Goal: Task Accomplishment & Management: Manage account settings

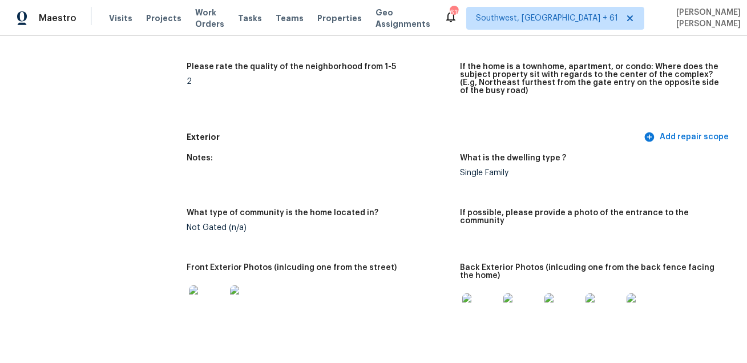
scroll to position [355, 0]
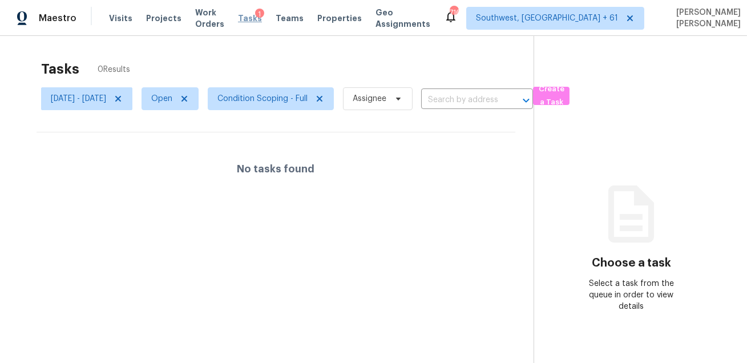
click at [251, 20] on span "Tasks" at bounding box center [250, 18] width 24 height 8
click at [569, 92] on button "Create a Task" at bounding box center [551, 96] width 37 height 18
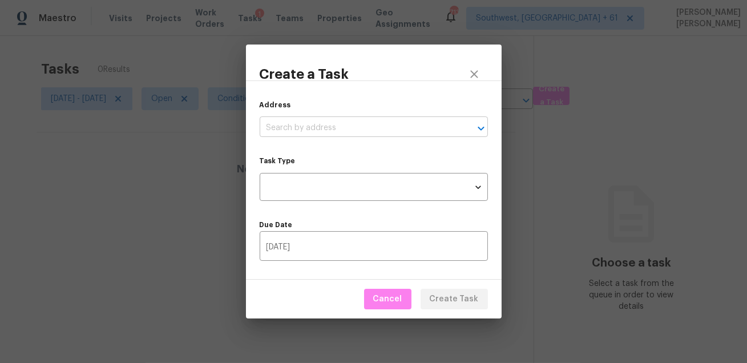
click at [342, 121] on input "text" at bounding box center [358, 128] width 196 height 18
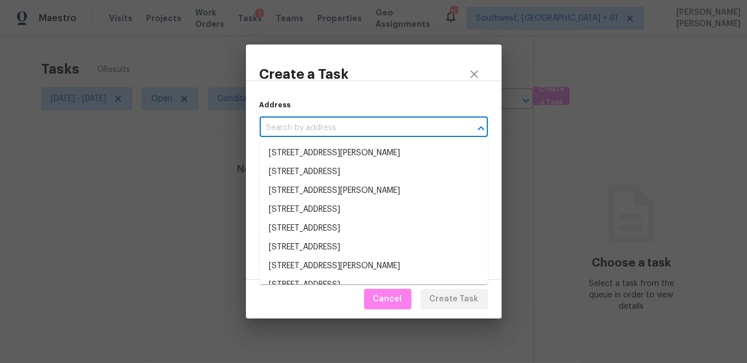
paste input "100 Villa Cir, Lebanon, TN 37090"
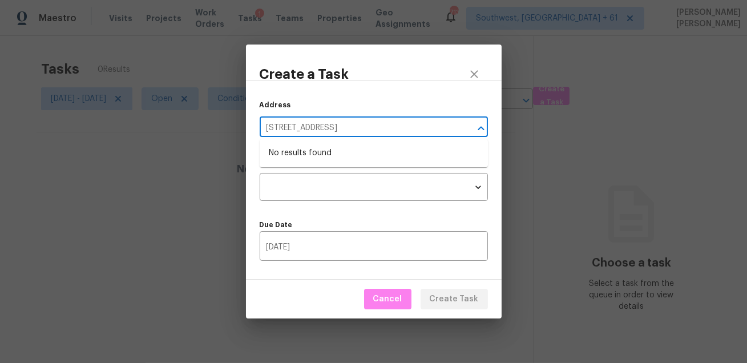
type input "100 Villa Cir, Lebanon, TN 37090"
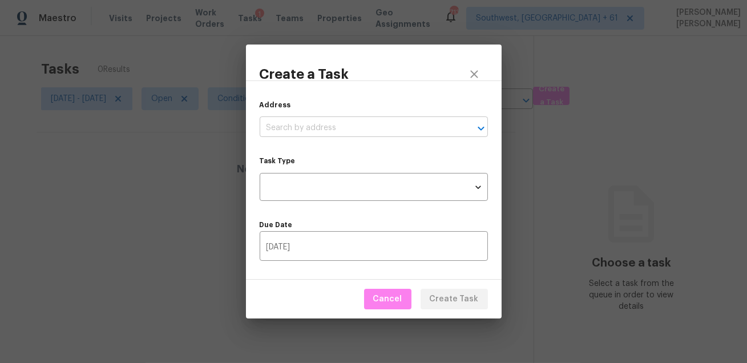
click at [379, 132] on input "text" at bounding box center [358, 128] width 196 height 18
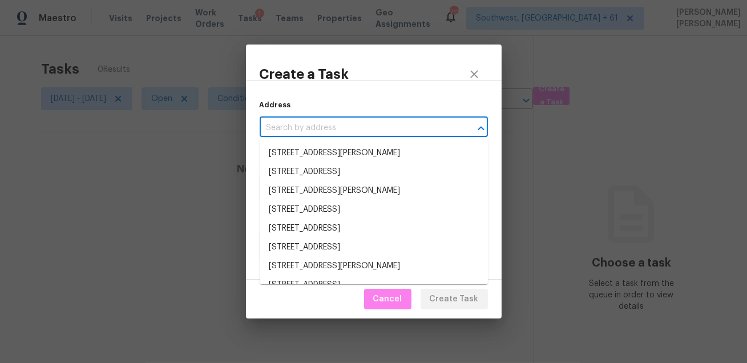
paste input "100 Villa Cir, Lebanon, TN 37090"
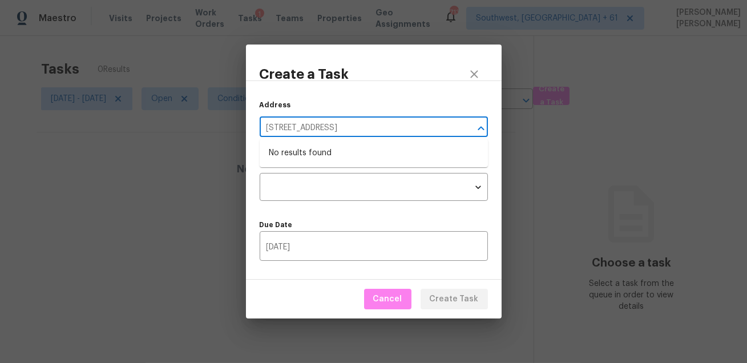
type input "100 Villa Cir, Lebanon, TN 37090"
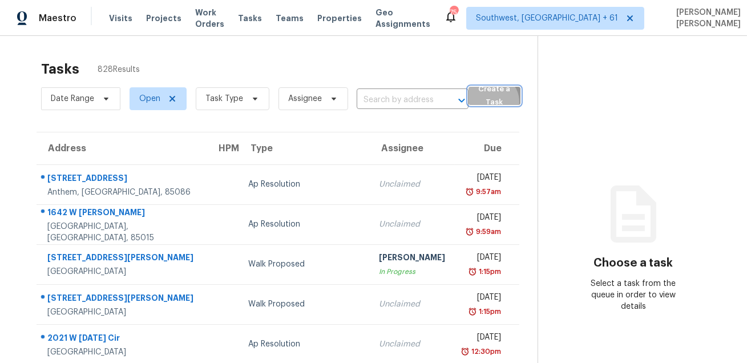
click at [489, 102] on span "Create a Task" at bounding box center [494, 96] width 40 height 26
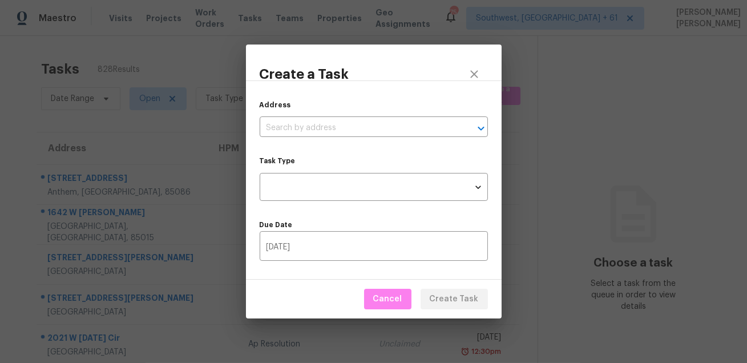
click at [382, 119] on div "Address ​" at bounding box center [374, 118] width 228 height 38
click at [373, 131] on input "text" at bounding box center [358, 128] width 196 height 18
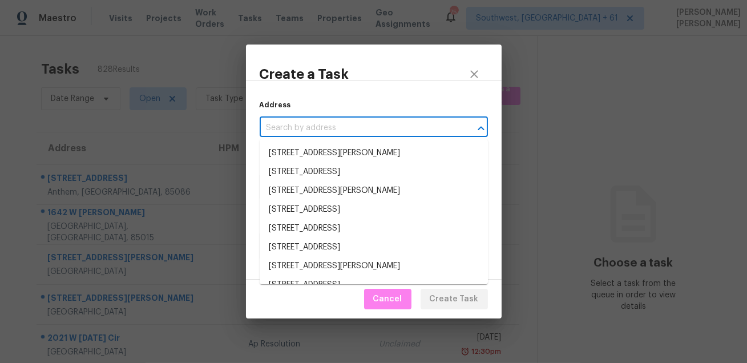
paste input "100 Villa Cir, Lebanon, TN 37090"
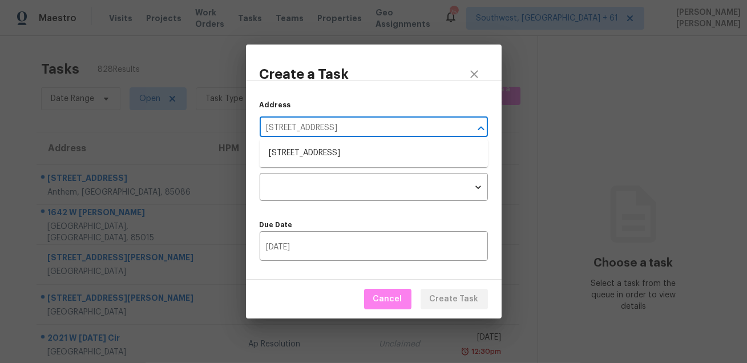
click at [371, 132] on input "100 Villa Cir, Lebanon, TN 37090" at bounding box center [358, 128] width 196 height 18
click at [371, 132] on input "100 Villa Cir, Lebanon, TN 37e090" at bounding box center [358, 128] width 196 height 18
type input "100 Villa Cir, Lebanon, TN 37e090"
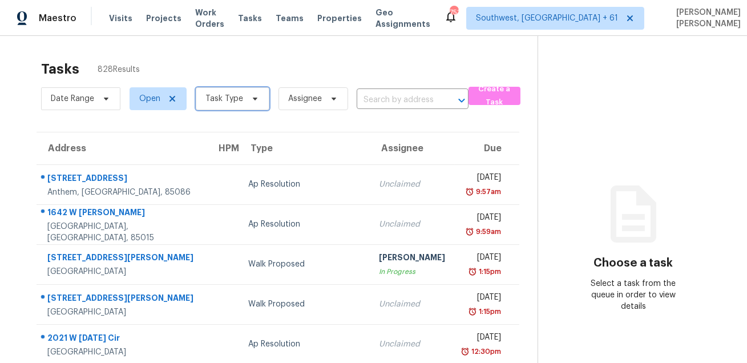
click at [201, 102] on span "Task Type" at bounding box center [233, 98] width 74 height 23
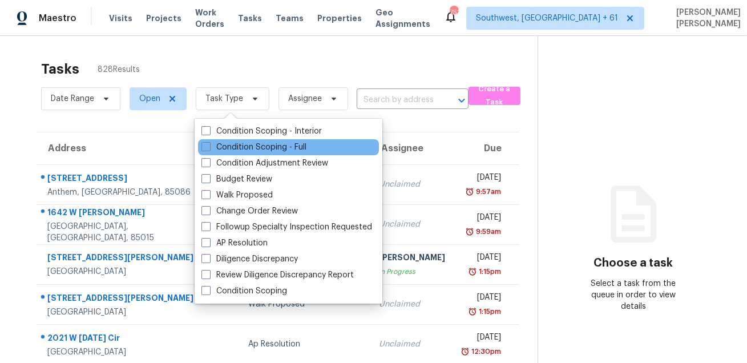
click at [216, 153] on div "Condition Scoping - Full" at bounding box center [288, 147] width 181 height 16
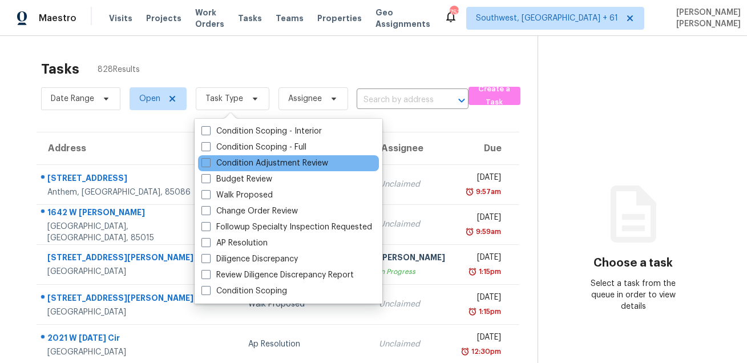
click at [215, 157] on div "Condition Adjustment Review" at bounding box center [288, 163] width 181 height 16
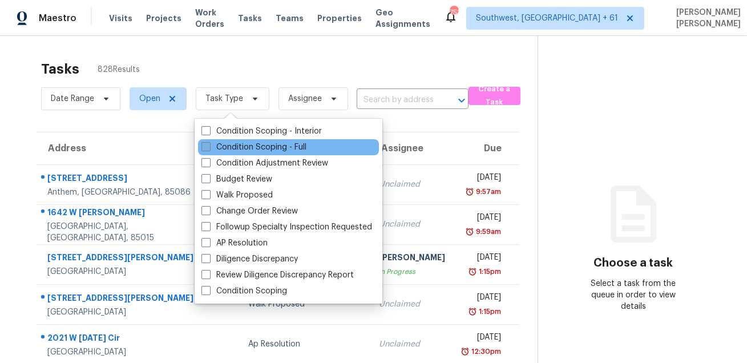
click at [219, 150] on label "Condition Scoping - Full" at bounding box center [253, 147] width 105 height 11
click at [209, 149] on input "Condition Scoping - Full" at bounding box center [204, 145] width 7 height 7
checkbox input "true"
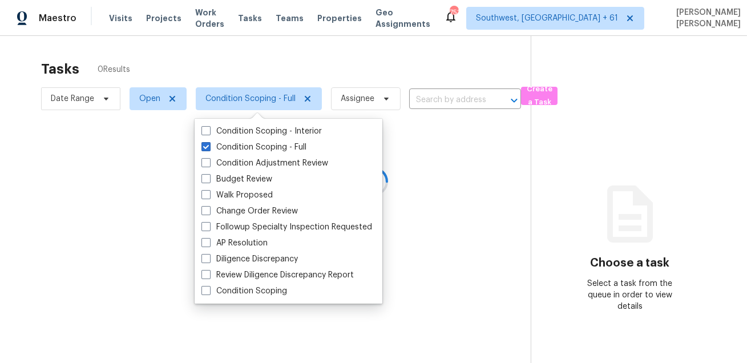
click at [248, 63] on div at bounding box center [373, 181] width 747 height 363
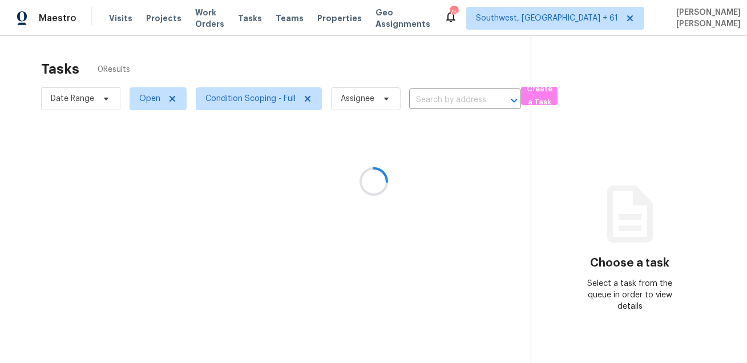
click at [248, 63] on div at bounding box center [373, 181] width 747 height 363
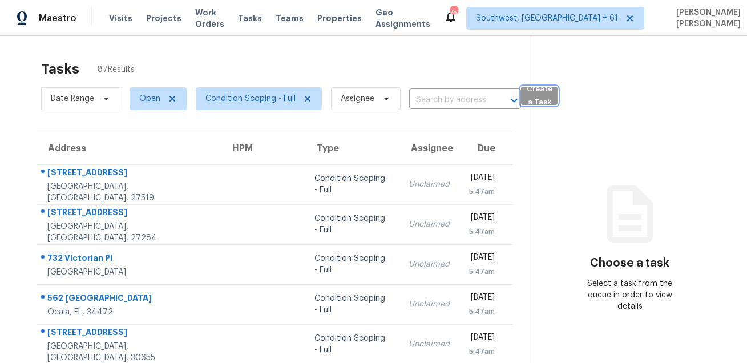
click at [531, 94] on span "Create a Task" at bounding box center [539, 96] width 25 height 26
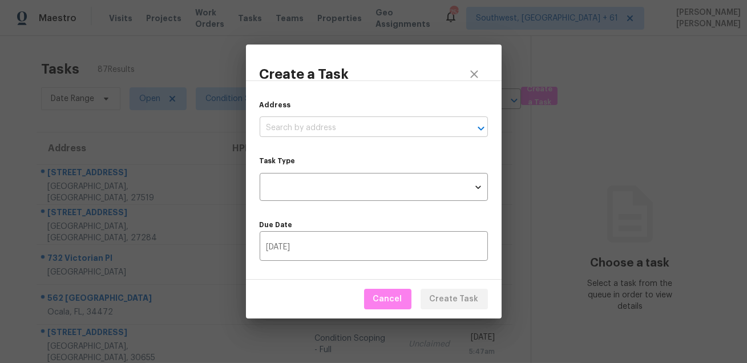
click at [274, 124] on input "text" at bounding box center [358, 128] width 196 height 18
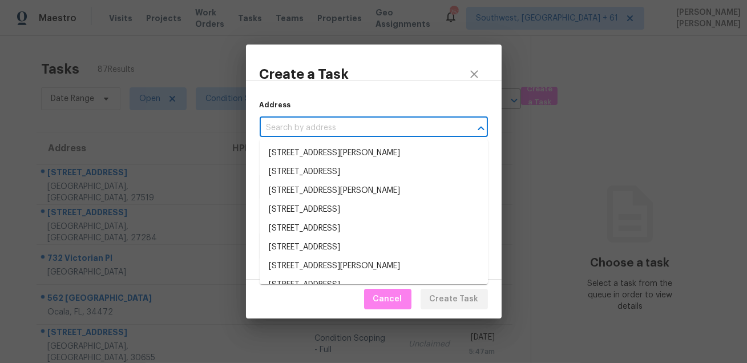
paste input "100 Villa Cir, Lebanon, TN 37090"
type input "100 Villa Cir, Lebanon, TN 37090"
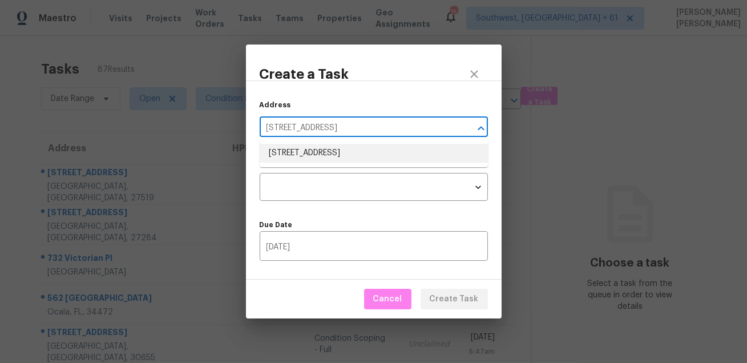
click at [290, 151] on li "100 Villa Cir, Lebanon, TN 37090" at bounding box center [374, 153] width 228 height 19
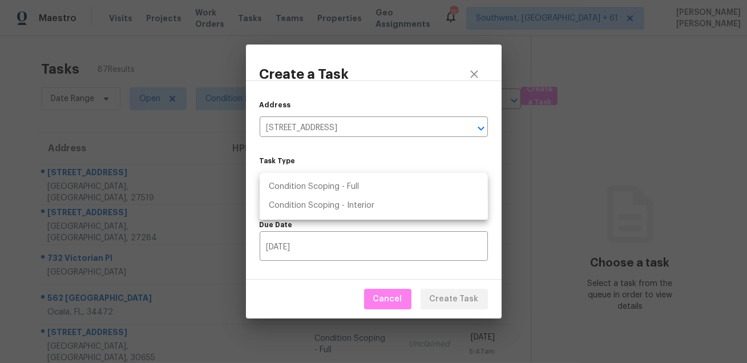
click at [294, 185] on body "Maestro Visits Projects Work Orders Tasks Teams Properties Geo Assignments 753 …" at bounding box center [373, 181] width 747 height 363
click at [314, 185] on li "Condition Scoping - Full" at bounding box center [374, 186] width 228 height 19
type input "virtual_full_assessment"
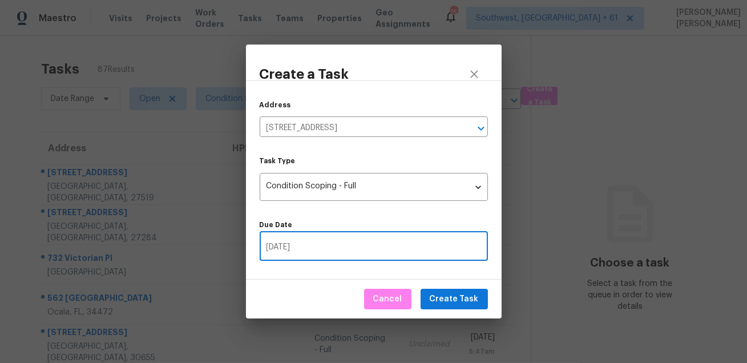
click at [315, 250] on input "09/02/2025" at bounding box center [374, 247] width 228 height 27
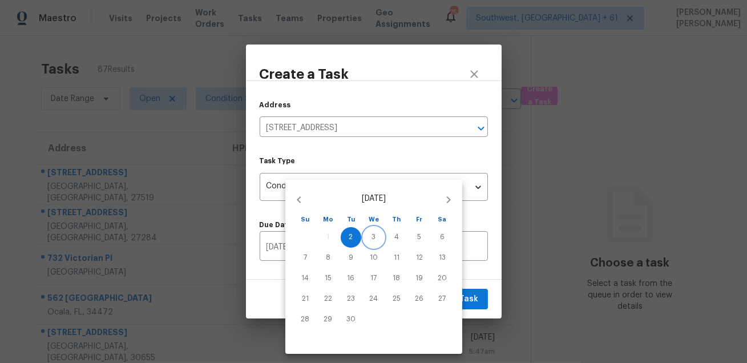
click at [364, 238] on span "3" at bounding box center [373, 237] width 21 height 10
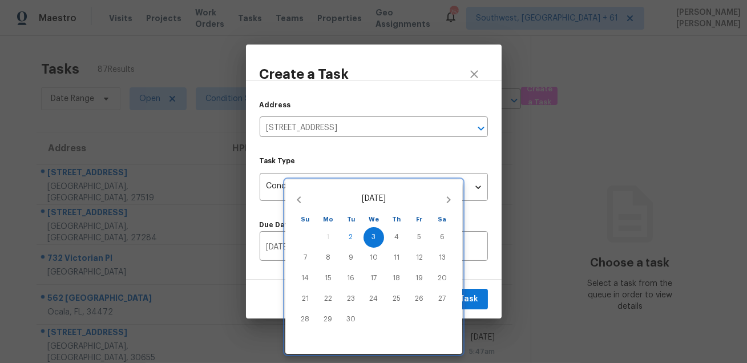
click at [431, 248] on div "13" at bounding box center [442, 258] width 23 height 21
click at [366, 246] on div "3" at bounding box center [373, 237] width 23 height 21
type input "09/03/2025"
click at [414, 161] on div at bounding box center [373, 181] width 747 height 363
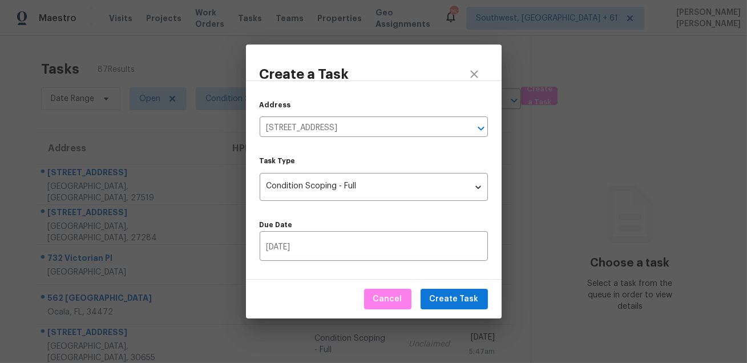
click at [377, 262] on div "Address 100 Villa Cir, Lebanon, TN 37090 ​ Task Type Condition Scoping - Full v…" at bounding box center [374, 179] width 256 height 199
click at [345, 257] on input "09/03/2025" at bounding box center [374, 247] width 228 height 27
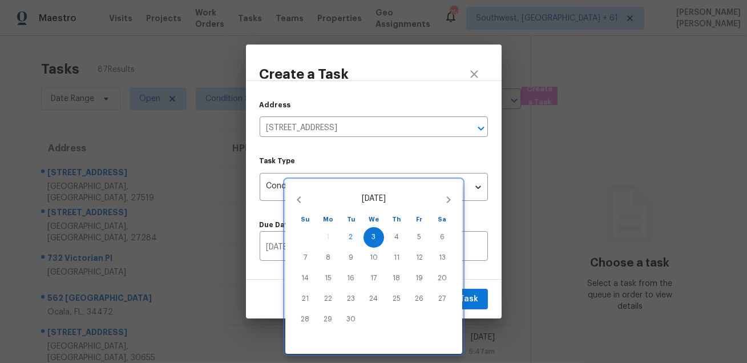
click at [466, 235] on div at bounding box center [373, 181] width 747 height 363
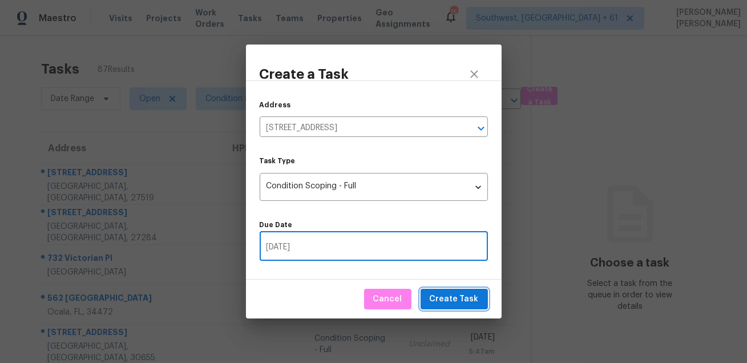
click at [462, 299] on span "Create Task" at bounding box center [454, 299] width 49 height 14
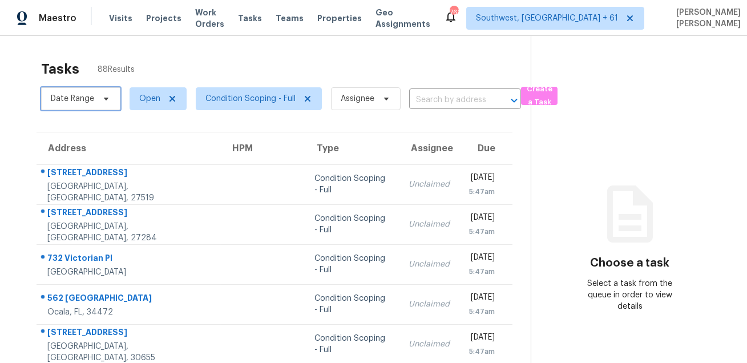
click at [91, 92] on span "Date Range" at bounding box center [80, 98] width 79 height 23
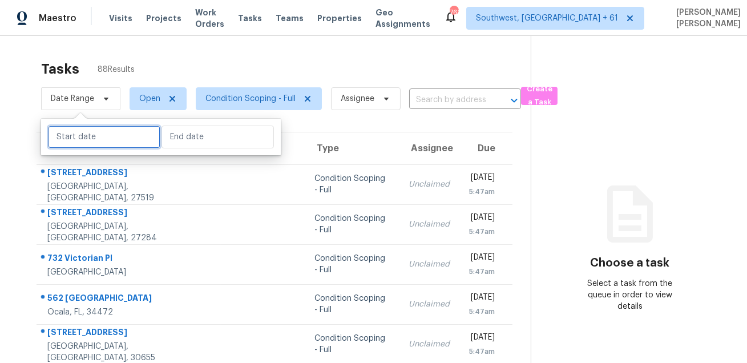
click at [101, 132] on input "text" at bounding box center [104, 137] width 112 height 23
select select "8"
select select "2025"
select select "9"
select select "2025"
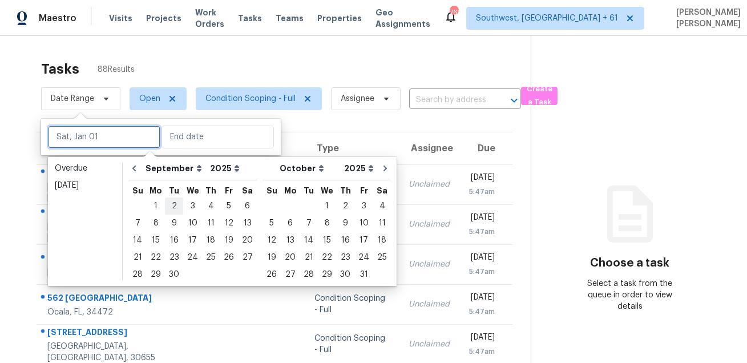
type input "Tue, Sep 02"
click at [169, 205] on div "2" at bounding box center [174, 206] width 18 height 16
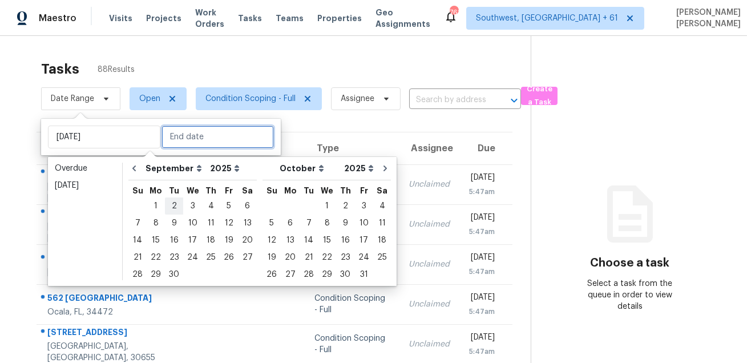
type input "[DATE]"
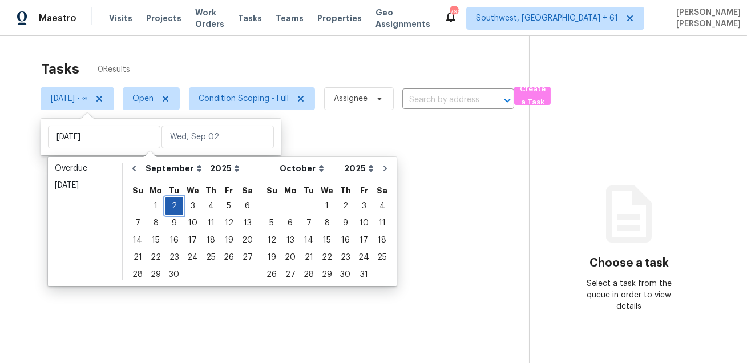
click at [169, 205] on div "2" at bounding box center [174, 206] width 18 height 16
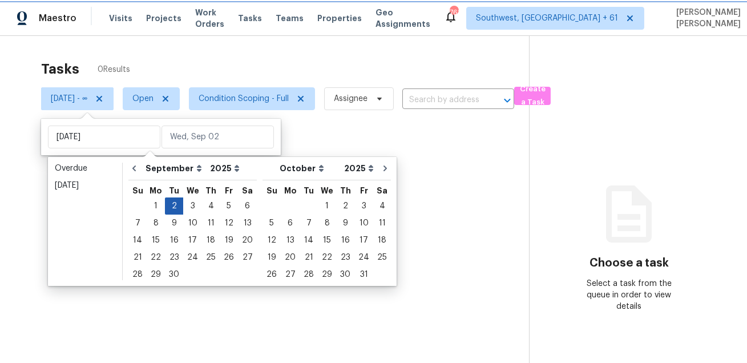
type input "[DATE]"
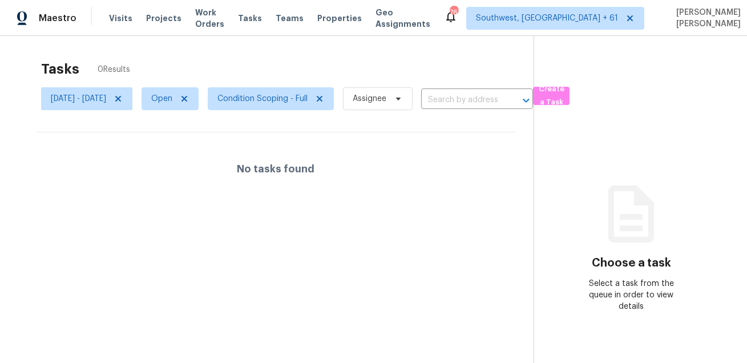
click at [330, 60] on div "Tasks 0 Results" at bounding box center [287, 69] width 492 height 30
click at [293, 110] on span "Condition Scoping - Full" at bounding box center [271, 98] width 126 height 23
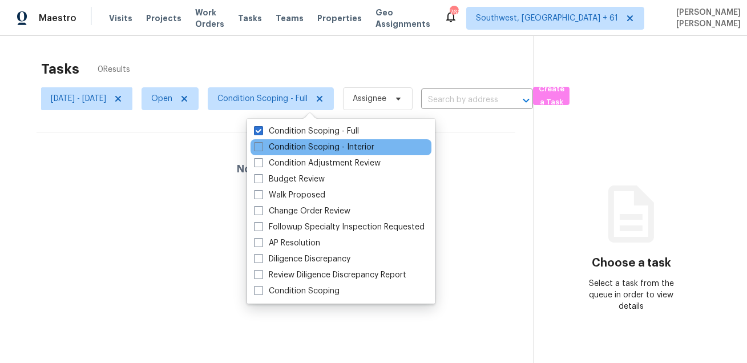
click at [298, 140] on div "Condition Scoping - Interior" at bounding box center [340, 147] width 181 height 16
click at [293, 147] on label "Condition Scoping - Interior" at bounding box center [314, 147] width 120 height 11
click at [261, 147] on input "Condition Scoping - Interior" at bounding box center [257, 145] width 7 height 7
checkbox input "true"
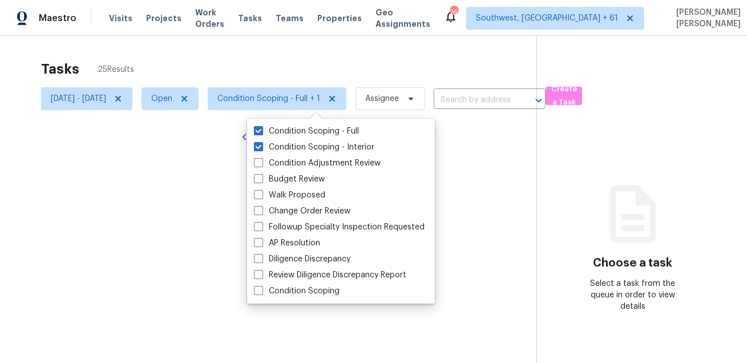
click at [331, 62] on div at bounding box center [373, 181] width 747 height 363
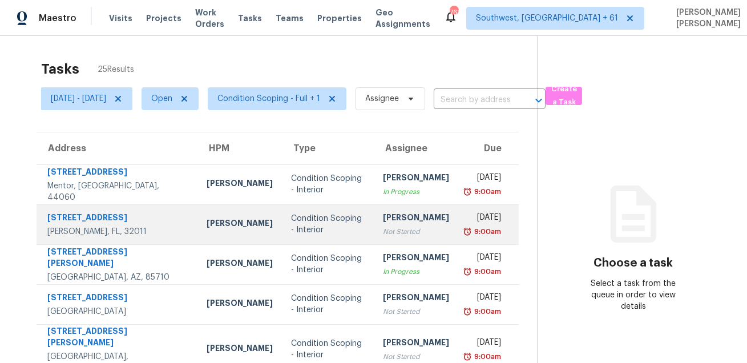
scroll to position [231, 0]
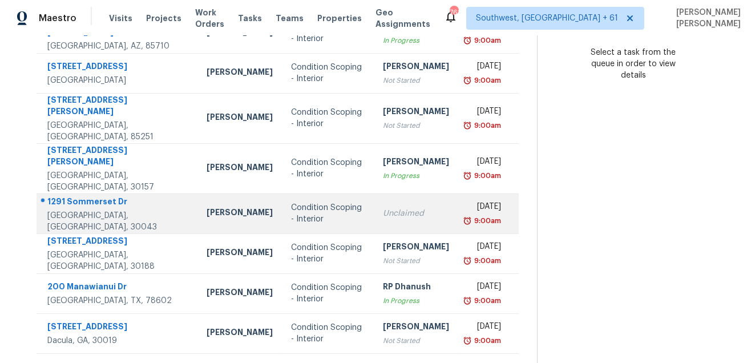
click at [101, 196] on div "1291 Sommerset Dr" at bounding box center [117, 203] width 141 height 14
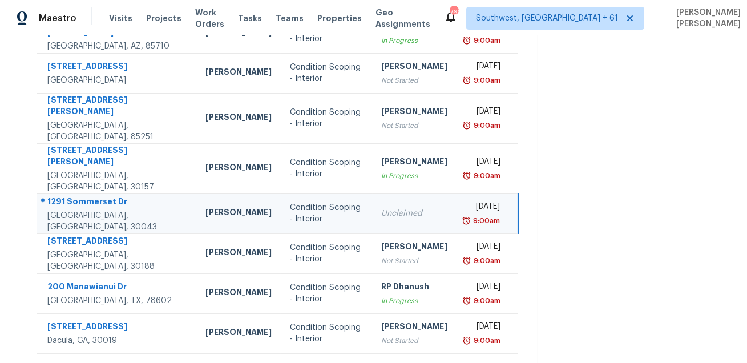
click at [101, 196] on div "1291 Sommerset Dr" at bounding box center [117, 203] width 140 height 14
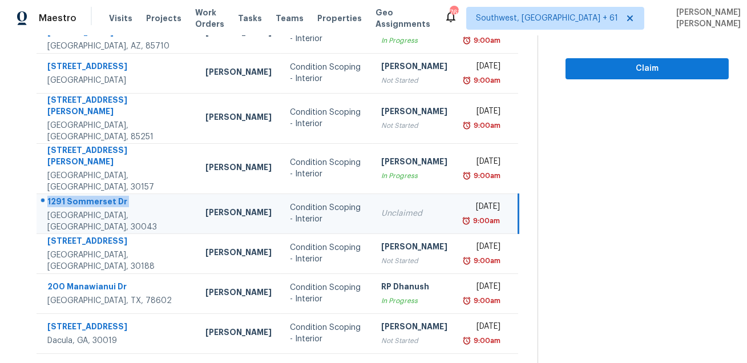
copy div "1291 Sommerset Dr"
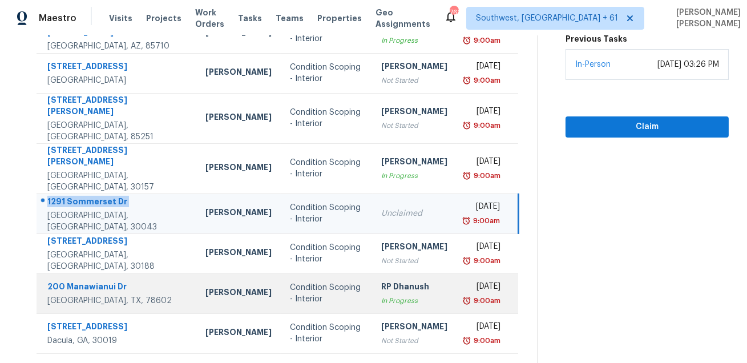
click at [310, 273] on td "Condition Scoping - Interior" at bounding box center [326, 293] width 91 height 40
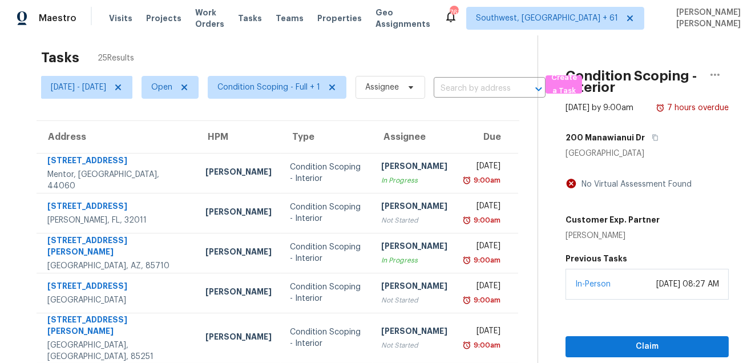
scroll to position [5, 0]
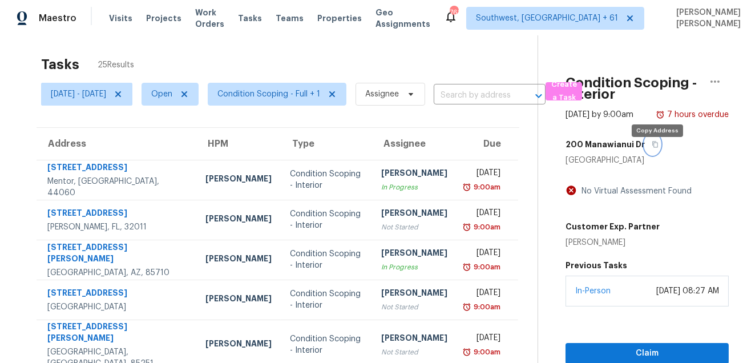
click at [656, 148] on icon "button" at bounding box center [655, 144] width 7 height 7
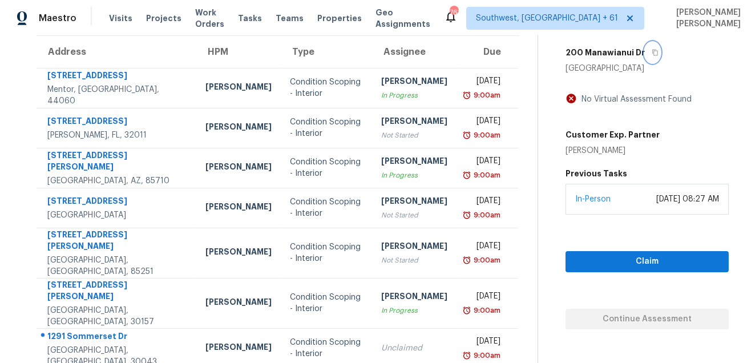
scroll to position [0, 0]
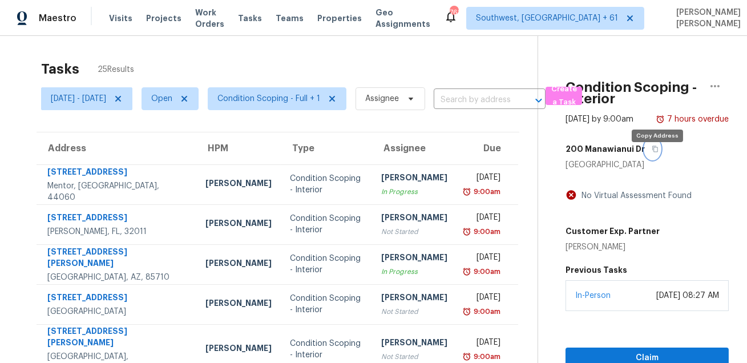
click at [656, 156] on button "button" at bounding box center [652, 149] width 15 height 21
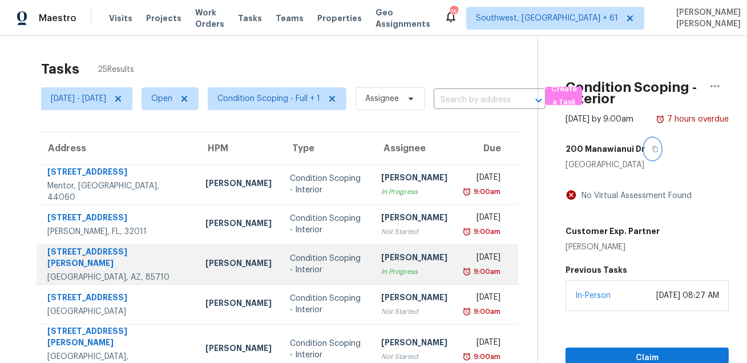
scroll to position [231, 0]
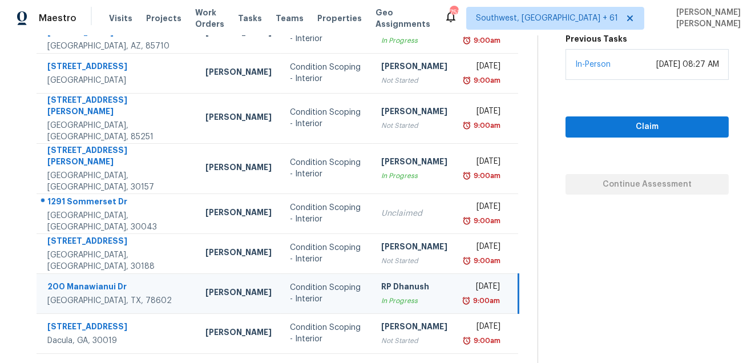
click at [466, 281] on div "[DATE]" at bounding box center [483, 288] width 34 height 14
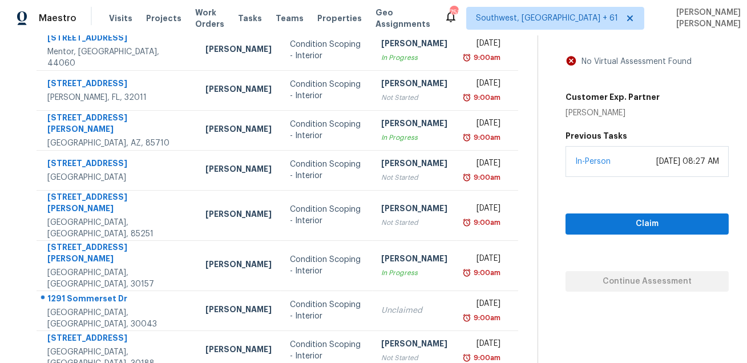
scroll to position [31, 0]
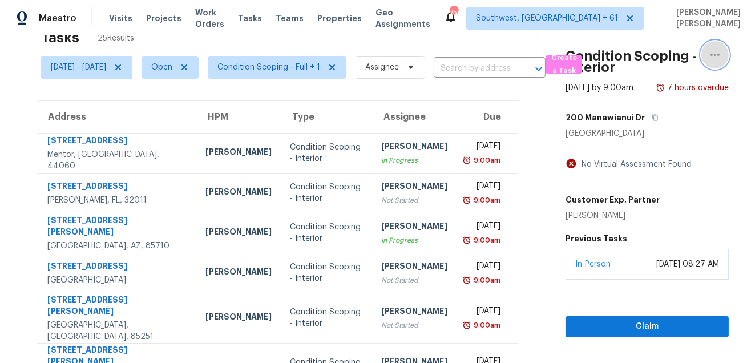
click at [712, 59] on icon "button" at bounding box center [715, 55] width 14 height 14
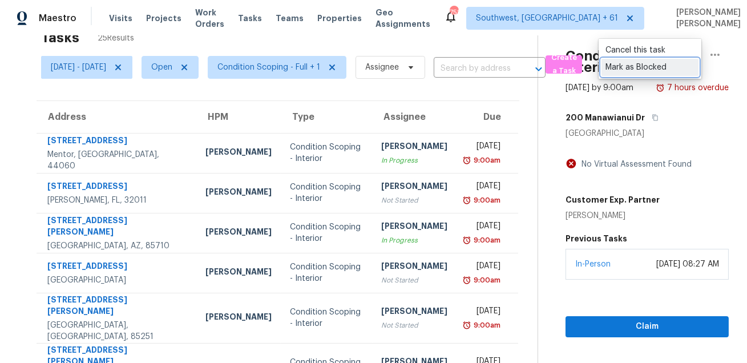
click at [634, 65] on div "Mark as Blocked" at bounding box center [649, 67] width 89 height 11
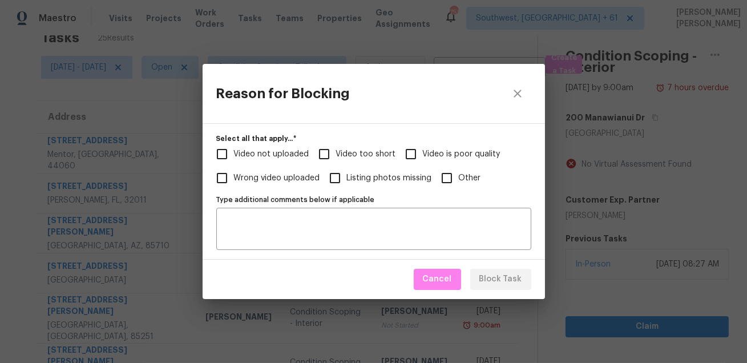
click at [414, 156] on input "Video is poor quality" at bounding box center [411, 154] width 24 height 24
checkbox input "true"
click at [325, 149] on input "Video too short" at bounding box center [324, 154] width 24 height 24
checkbox input "true"
click at [410, 152] on input "Video is poor quality" at bounding box center [411, 154] width 24 height 24
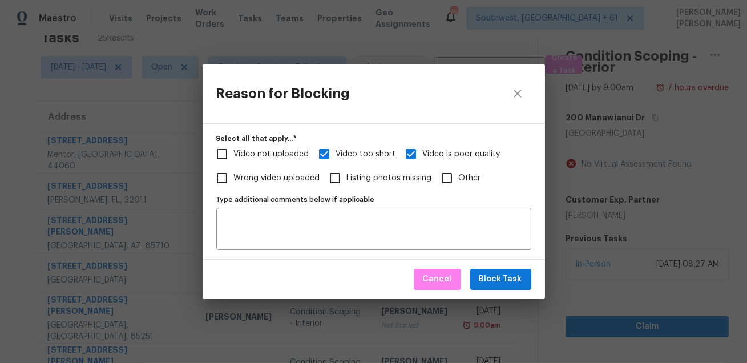
checkbox input "false"
click at [483, 276] on span "Block Task" at bounding box center [500, 279] width 43 height 14
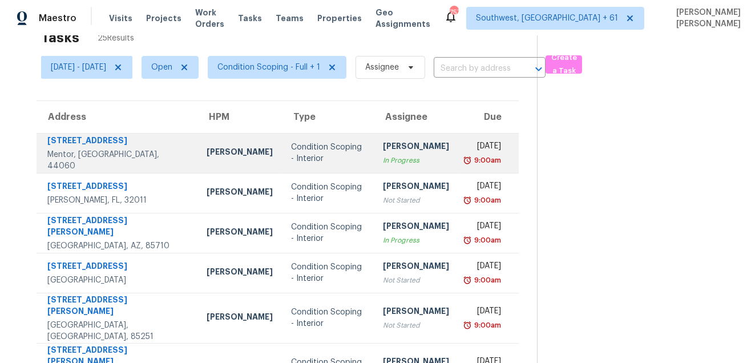
scroll to position [231, 0]
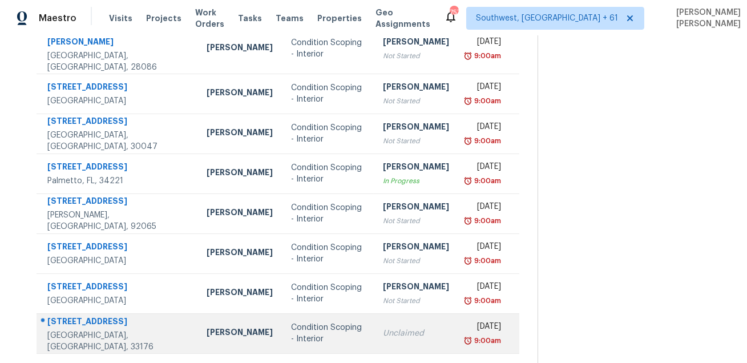
click at [103, 316] on div "14721 Polk St" at bounding box center [117, 323] width 141 height 14
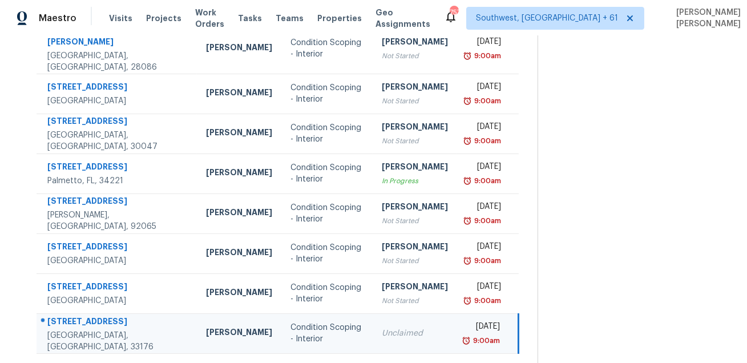
click at [103, 316] on div "14721 Polk St" at bounding box center [117, 323] width 140 height 14
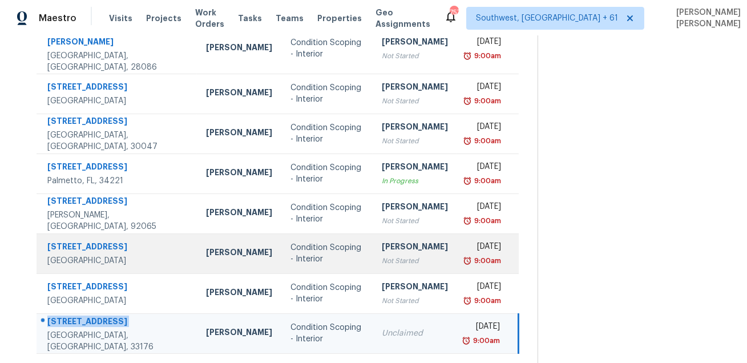
copy div "14721 Polk St"
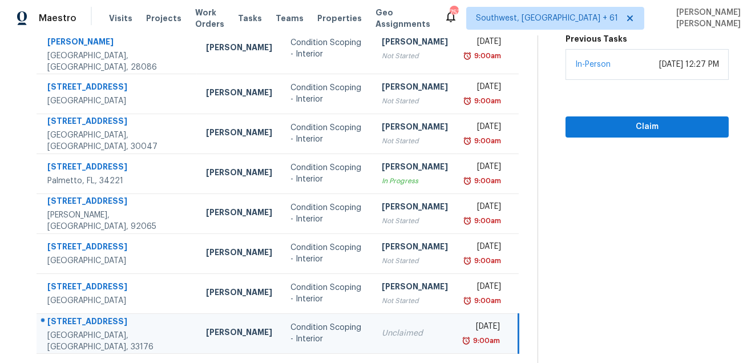
click at [315, 362] on icon at bounding box center [314, 368] width 10 height 10
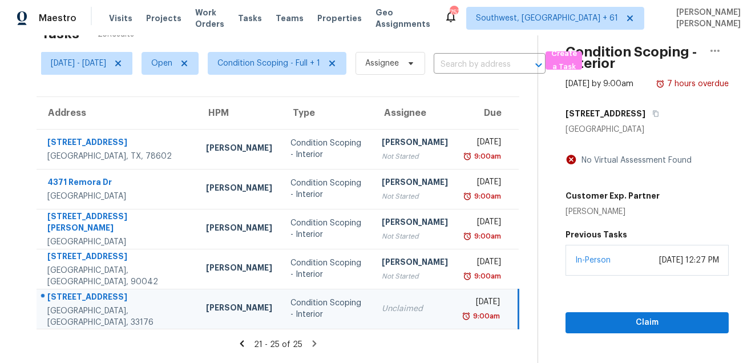
click at [73, 296] on div "14721 Polk St" at bounding box center [117, 298] width 140 height 14
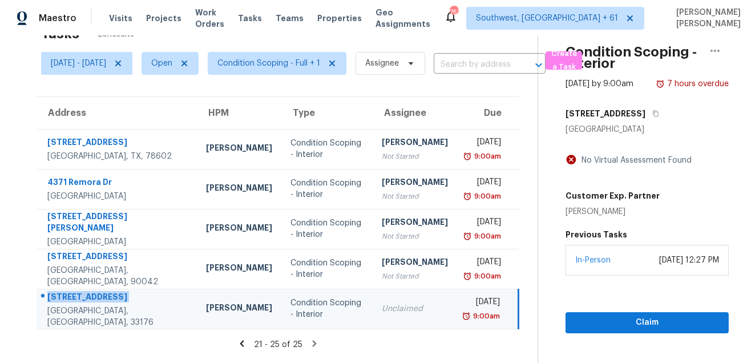
click at [73, 296] on div "14721 Polk St" at bounding box center [117, 298] width 140 height 14
click at [71, 293] on td "14721 Polk St Miami, FL, 33176" at bounding box center [117, 309] width 160 height 40
copy div "14721 Polk St"
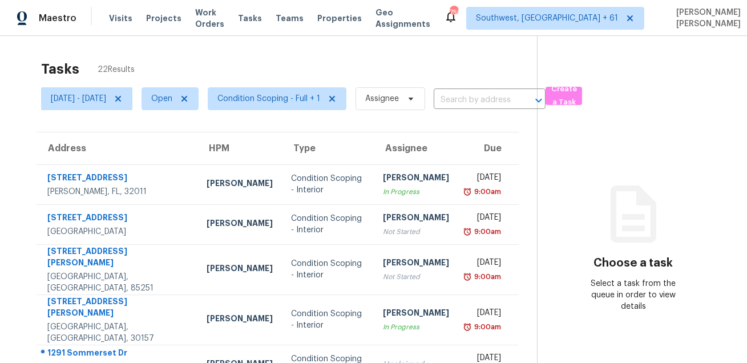
click at [331, 55] on div "Tasks 22 Results" at bounding box center [289, 69] width 496 height 30
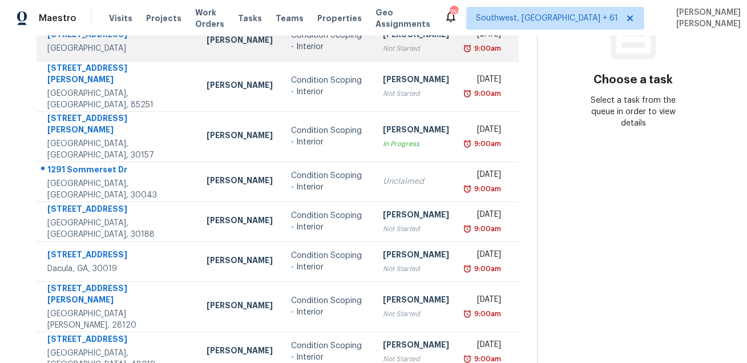
scroll to position [231, 0]
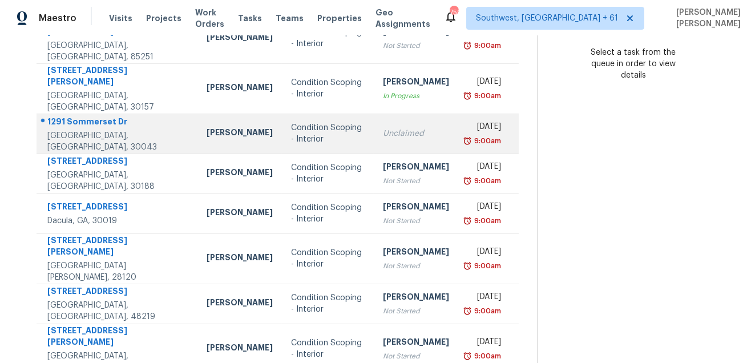
click at [88, 116] on div "1291 Sommerset Dr" at bounding box center [117, 123] width 141 height 14
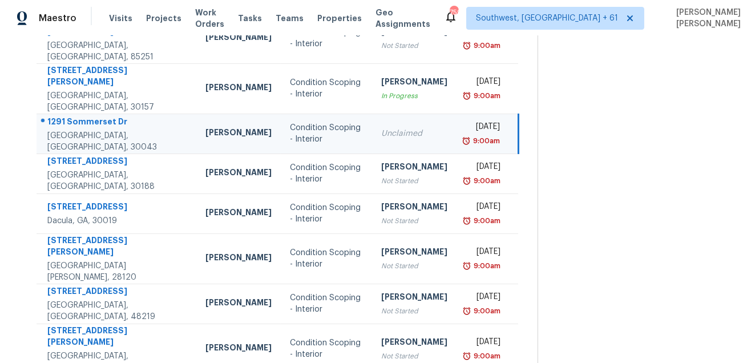
click at [88, 116] on div "1291 Sommerset Dr" at bounding box center [117, 123] width 140 height 14
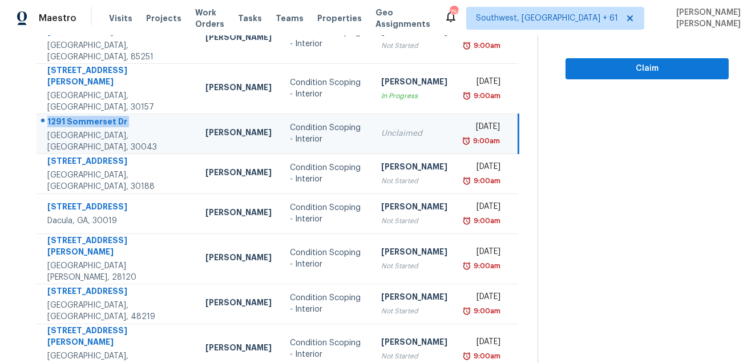
copy div "1291 Sommerset Dr"
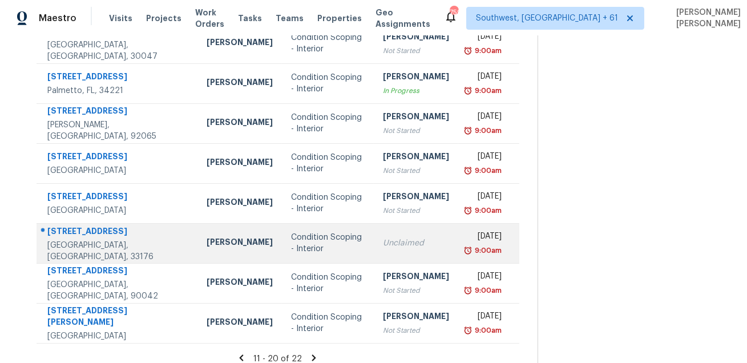
click at [84, 228] on div "14721 Polk St" at bounding box center [117, 232] width 141 height 14
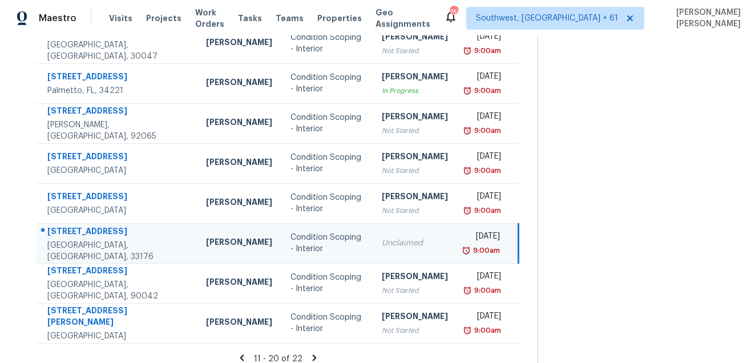
click at [84, 228] on div "14721 Polk St" at bounding box center [117, 232] width 140 height 14
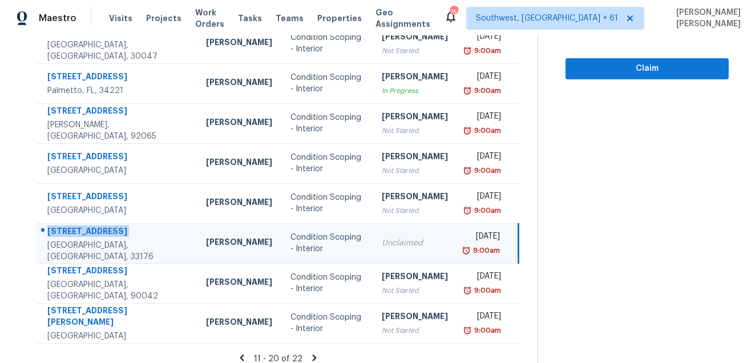
copy div "14721 Polk St"
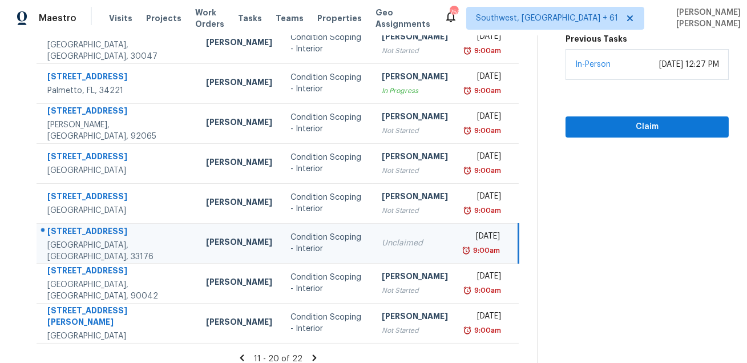
click at [316, 354] on icon at bounding box center [314, 357] width 4 height 6
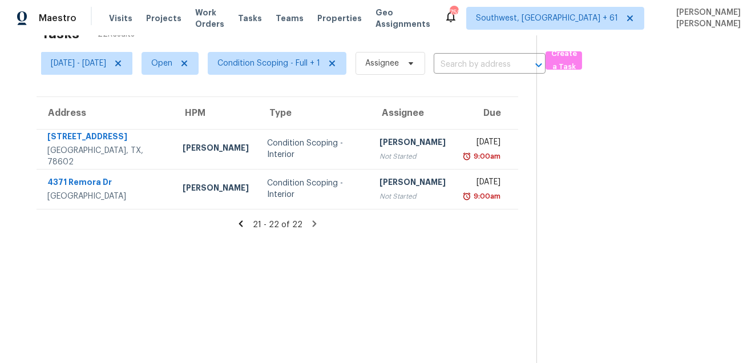
click at [246, 228] on icon at bounding box center [241, 224] width 10 height 10
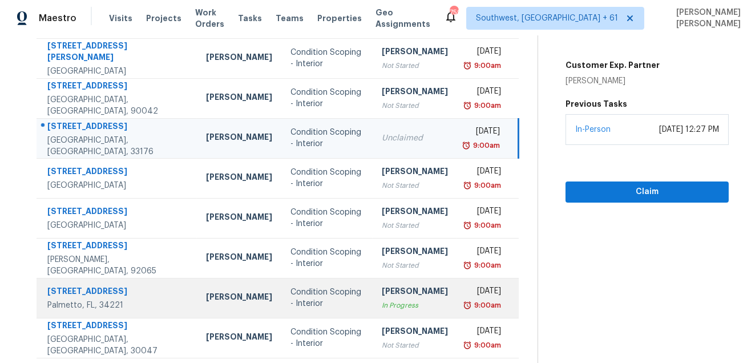
scroll to position [231, 0]
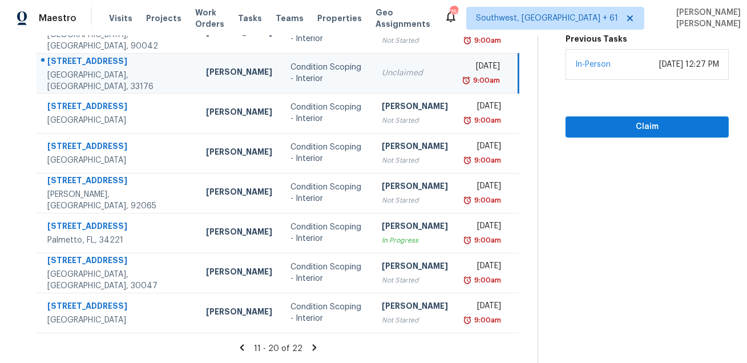
click at [245, 350] on icon at bounding box center [242, 347] width 10 height 10
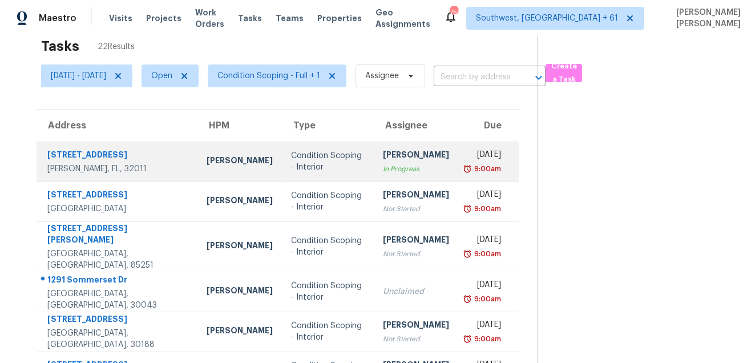
scroll to position [0, 0]
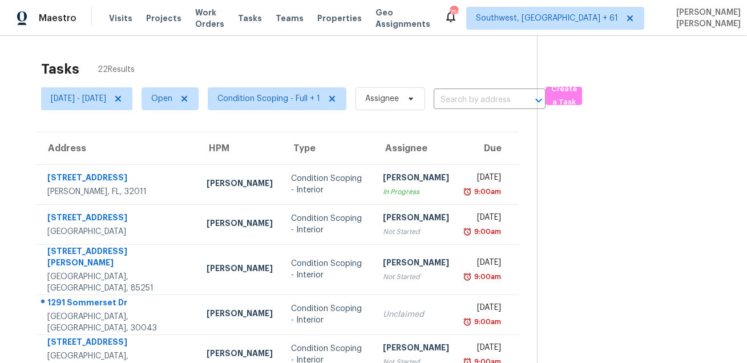
click at [470, 46] on div "Tasks 22 Results Tue, Sep 02 - Tue, Sep 02 Open Condition Scoping - Full + 1 As…" at bounding box center [373, 336] width 747 height 600
click at [427, 54] on div "Tasks 22 Results" at bounding box center [289, 69] width 496 height 30
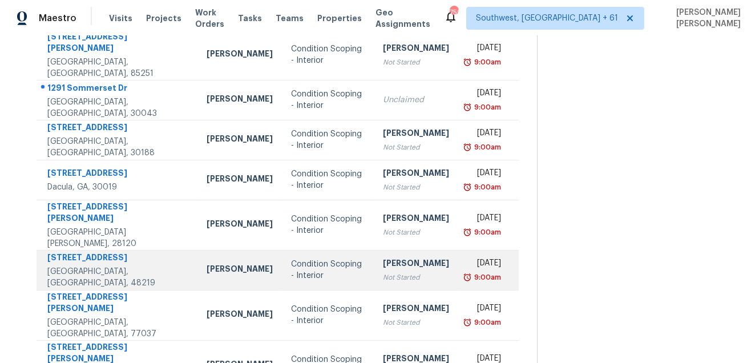
scroll to position [231, 0]
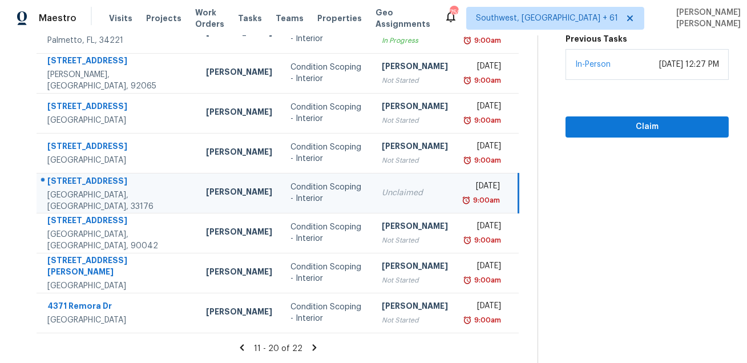
click at [315, 347] on icon at bounding box center [314, 347] width 4 height 6
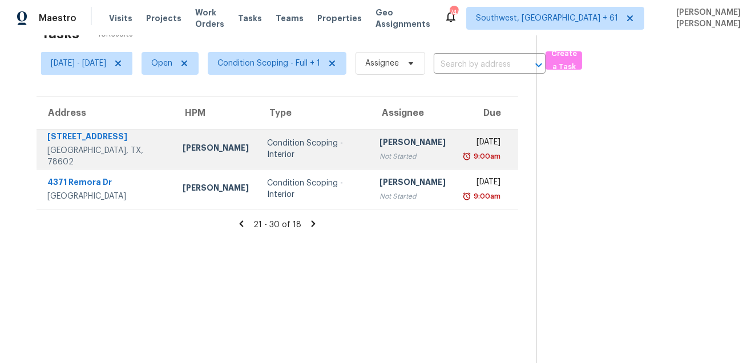
scroll to position [0, 0]
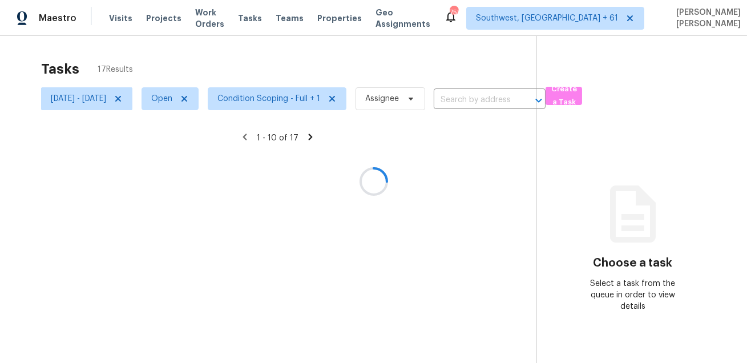
click at [409, 69] on div at bounding box center [373, 181] width 747 height 363
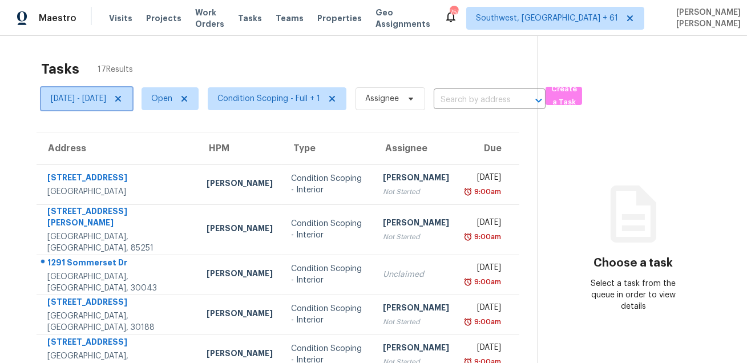
click at [106, 98] on span "[DATE] - [DATE]" at bounding box center [78, 98] width 55 height 11
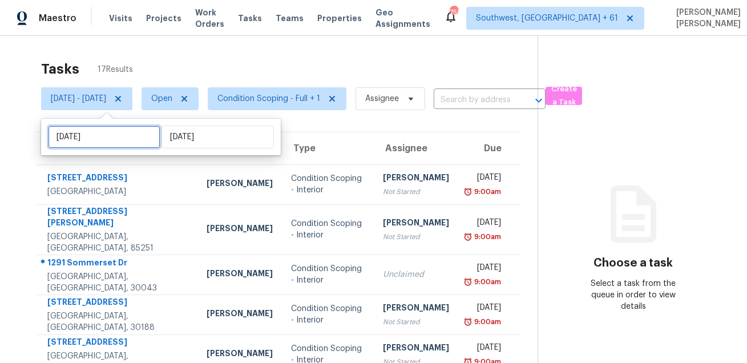
click at [109, 140] on input "[DATE]" at bounding box center [104, 137] width 112 height 23
select select "8"
select select "2025"
select select "9"
select select "2025"
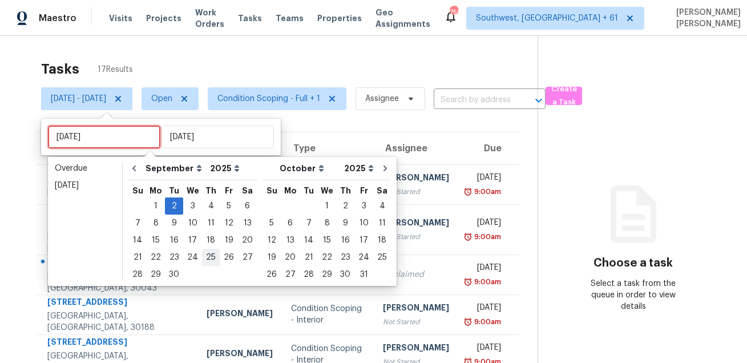
type input "[DATE]"
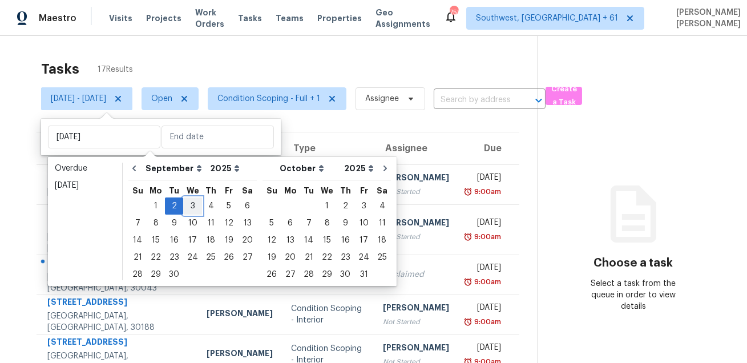
click at [193, 211] on div "3" at bounding box center [192, 206] width 19 height 16
type input "[DATE]"
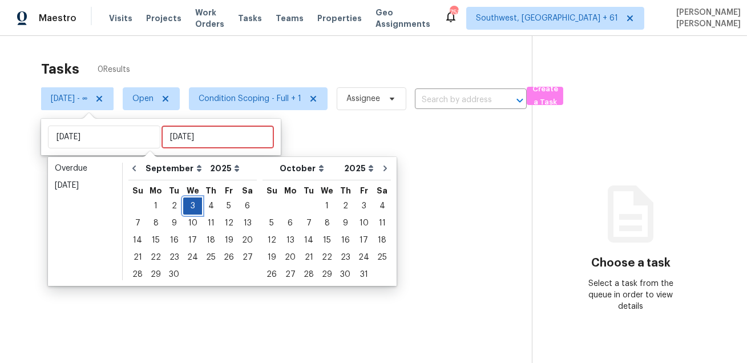
click at [193, 211] on div "3" at bounding box center [192, 206] width 19 height 16
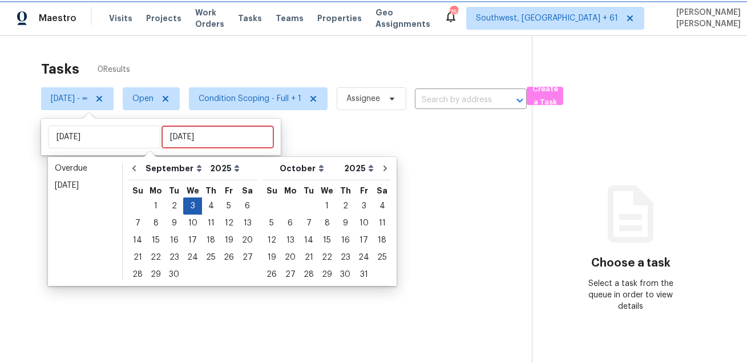
type input "[DATE]"
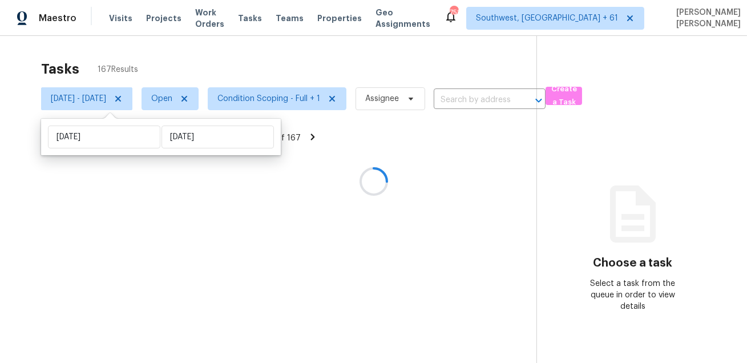
click at [300, 52] on div "Tasks 167 Results [DATE] - [DATE] Open Condition Scoping - Full + 1 Assignee ​ …" at bounding box center [373, 217] width 747 height 363
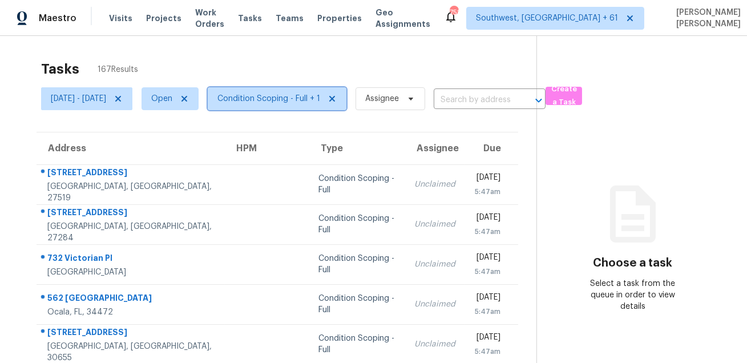
click at [302, 90] on span "Condition Scoping - Full + 1" at bounding box center [277, 98] width 139 height 23
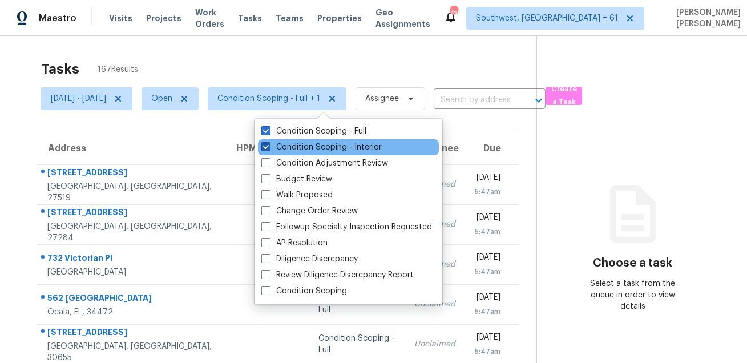
click at [292, 144] on label "Condition Scoping - Interior" at bounding box center [321, 147] width 120 height 11
click at [269, 144] on input "Condition Scoping - Interior" at bounding box center [264, 145] width 7 height 7
click at [293, 145] on label "Condition Scoping - Interior" at bounding box center [321, 147] width 120 height 11
click at [269, 145] on input "Condition Scoping - Interior" at bounding box center [264, 145] width 7 height 7
checkbox input "true"
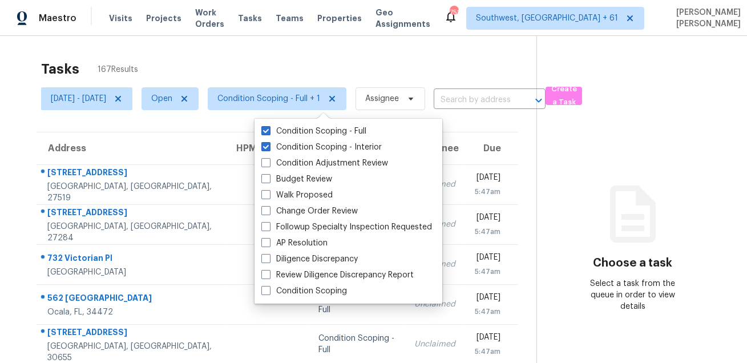
click at [335, 43] on div "Tasks 167 Results [DATE] - [DATE] Open Condition Scoping - Full + 1 Assignee ​ …" at bounding box center [373, 315] width 747 height 559
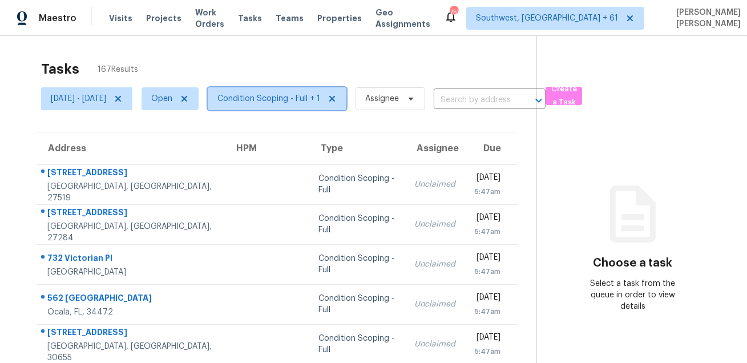
click at [261, 105] on span "Condition Scoping - Full + 1" at bounding box center [277, 98] width 139 height 23
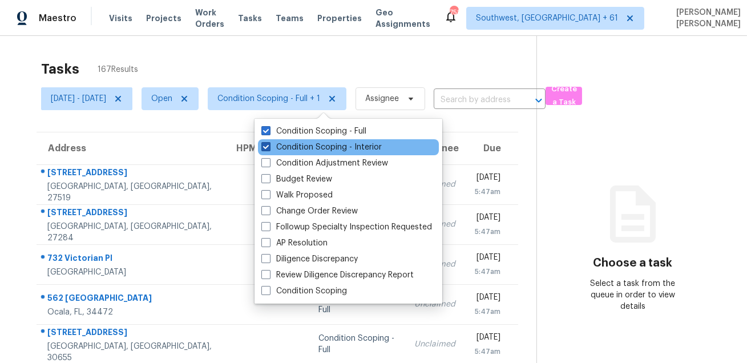
click at [276, 144] on label "Condition Scoping - Interior" at bounding box center [321, 147] width 120 height 11
click at [269, 144] on input "Condition Scoping - Interior" at bounding box center [264, 145] width 7 height 7
click at [277, 142] on label "Condition Scoping - Interior" at bounding box center [321, 147] width 120 height 11
click at [269, 142] on input "Condition Scoping - Interior" at bounding box center [264, 145] width 7 height 7
checkbox input "true"
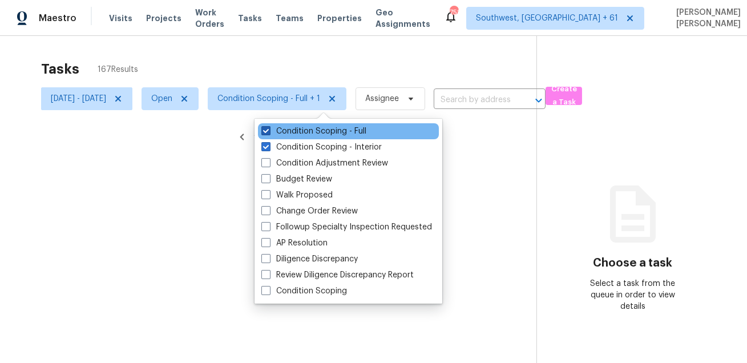
click at [281, 136] on label "Condition Scoping - Full" at bounding box center [313, 131] width 105 height 11
click at [269, 133] on input "Condition Scoping - Full" at bounding box center [264, 129] width 7 height 7
click at [281, 136] on label "Condition Scoping - Full" at bounding box center [313, 131] width 105 height 11
click at [269, 133] on input "Condition Scoping - Full" at bounding box center [264, 129] width 7 height 7
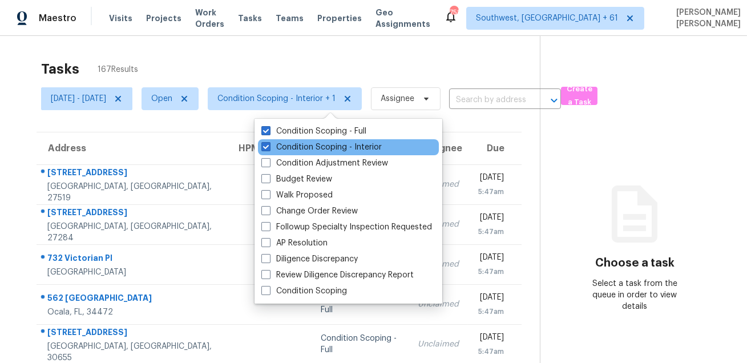
click at [269, 139] on div "Condition Scoping - Interior" at bounding box center [348, 147] width 181 height 16
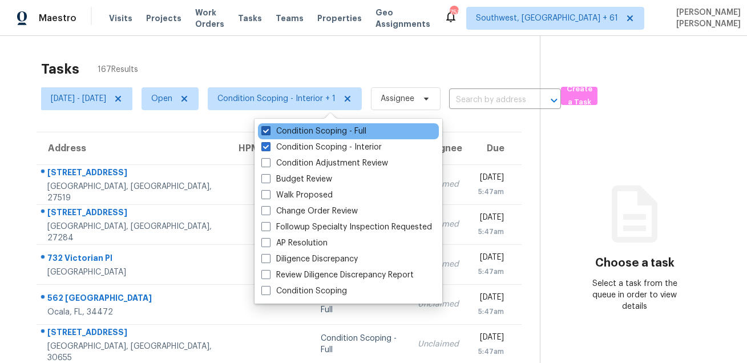
click at [276, 130] on label "Condition Scoping - Full" at bounding box center [313, 131] width 105 height 11
click at [269, 130] on input "Condition Scoping - Full" at bounding box center [264, 129] width 7 height 7
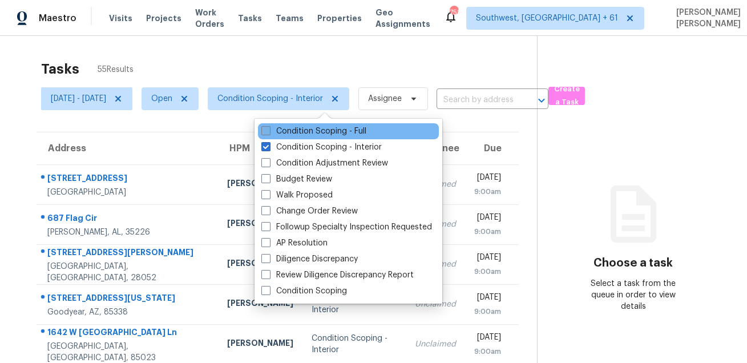
click at [284, 131] on label "Condition Scoping - Full" at bounding box center [313, 131] width 105 height 11
click at [269, 131] on input "Condition Scoping - Full" at bounding box center [264, 129] width 7 height 7
checkbox input "true"
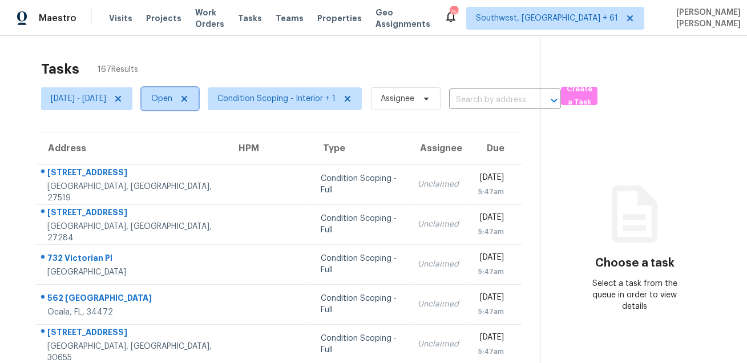
click at [172, 100] on span "Open" at bounding box center [161, 98] width 21 height 11
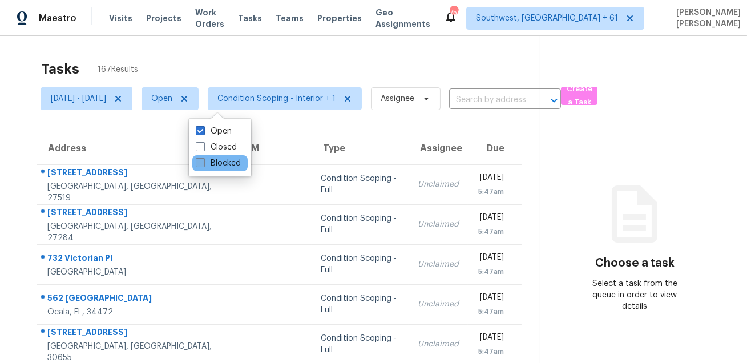
click at [209, 165] on label "Blocked" at bounding box center [218, 162] width 45 height 11
click at [203, 165] on input "Blocked" at bounding box center [199, 160] width 7 height 7
checkbox input "true"
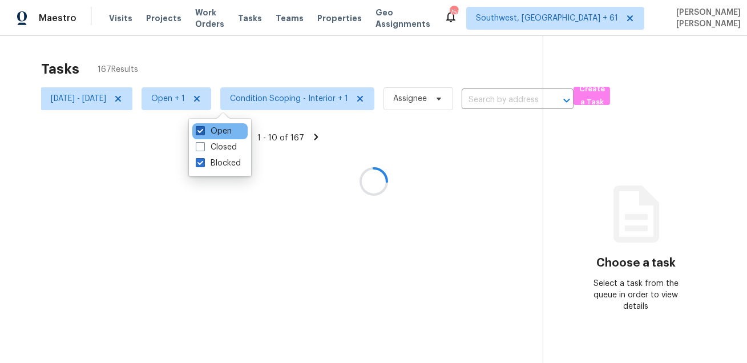
click at [204, 129] on span at bounding box center [200, 130] width 9 height 9
click at [203, 129] on input "Open" at bounding box center [199, 129] width 7 height 7
checkbox input "false"
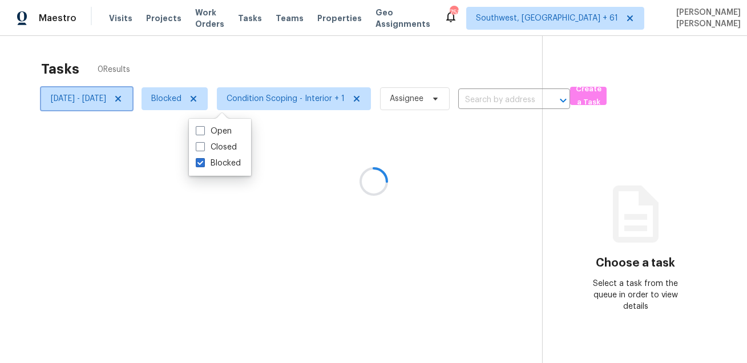
click at [123, 95] on span at bounding box center [116, 98] width 13 height 9
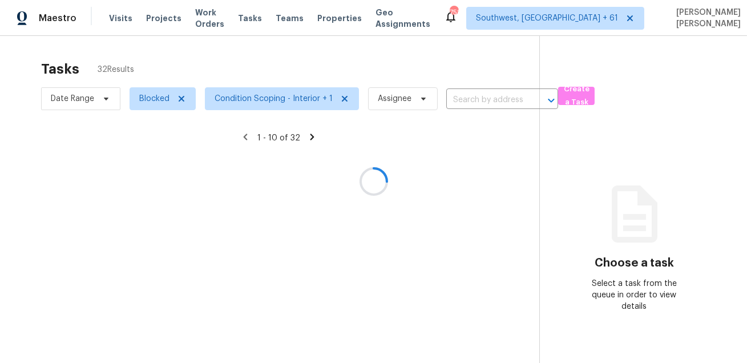
click at [265, 56] on div at bounding box center [373, 181] width 747 height 363
